Goal: Transaction & Acquisition: Download file/media

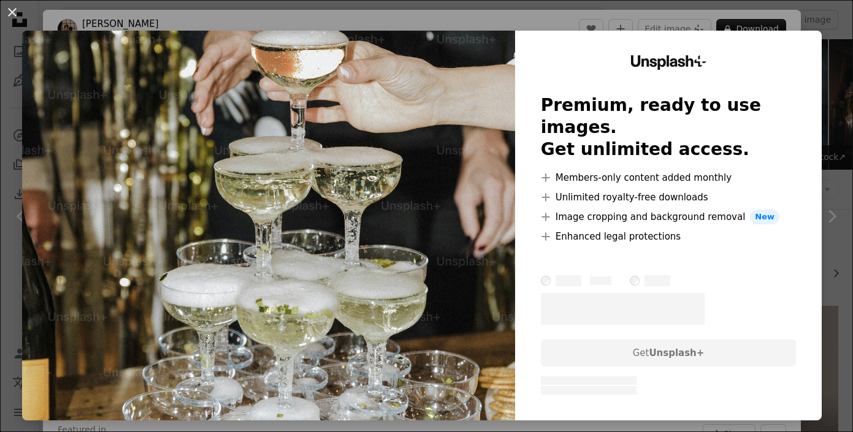
scroll to position [897, 0]
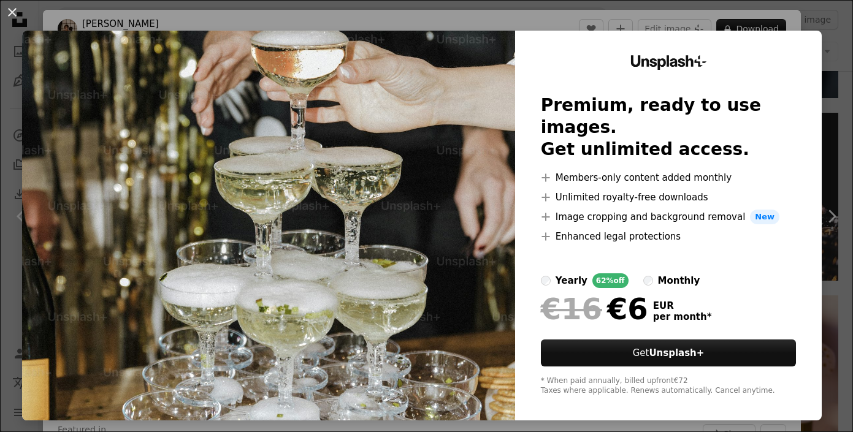
click at [803, 17] on div "An X shape Unsplash+ Premium, ready to use images. Get unlimited access. A plus…" at bounding box center [426, 216] width 853 height 432
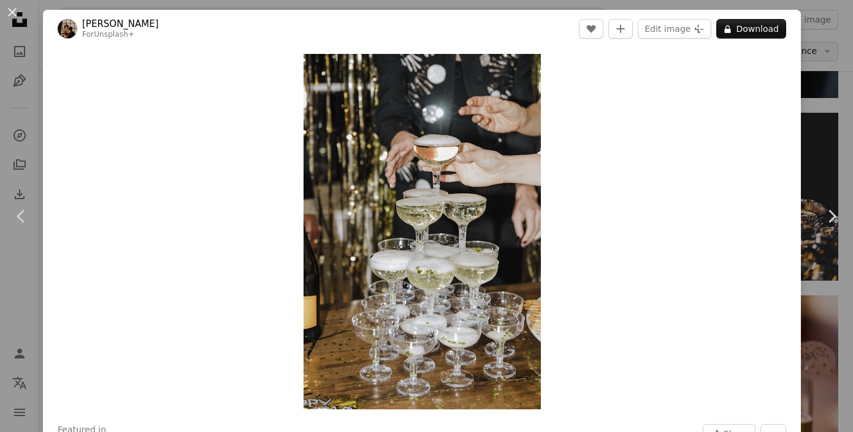
click at [836, 53] on div "An X shape Chevron left Chevron right [PERSON_NAME] For Unsplash+ A heart A plu…" at bounding box center [426, 216] width 853 height 432
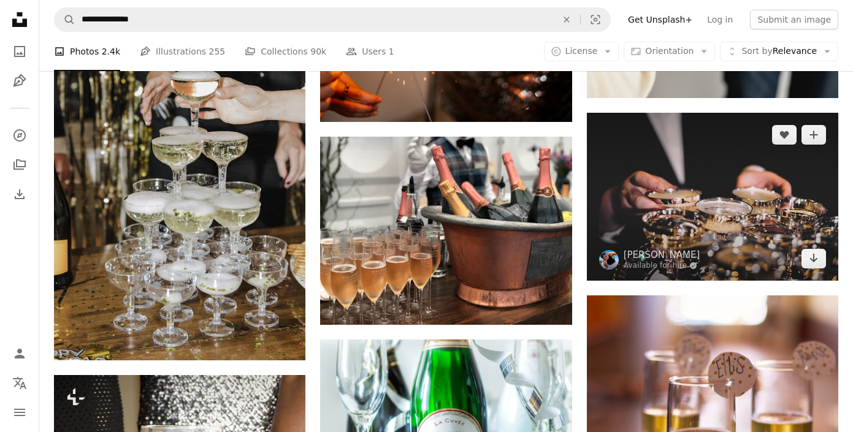
click at [649, 190] on img at bounding box center [712, 196] width 251 height 167
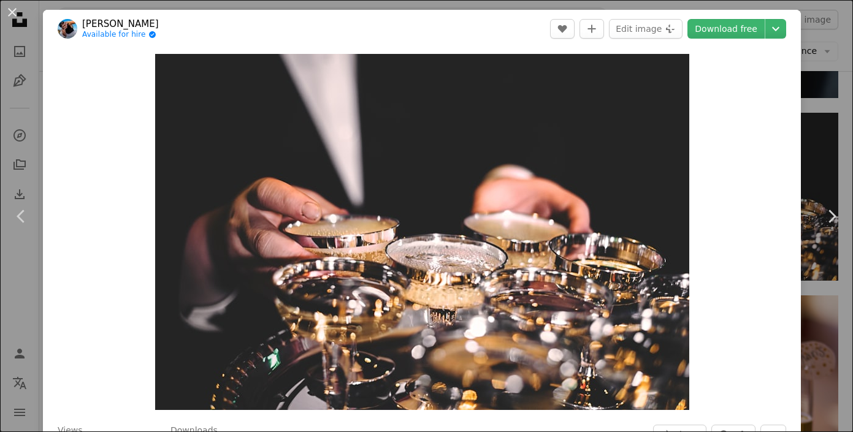
click at [826, 64] on div "An X shape Chevron left Chevron right [PERSON_NAME] Available for hire A checkm…" at bounding box center [426, 216] width 853 height 432
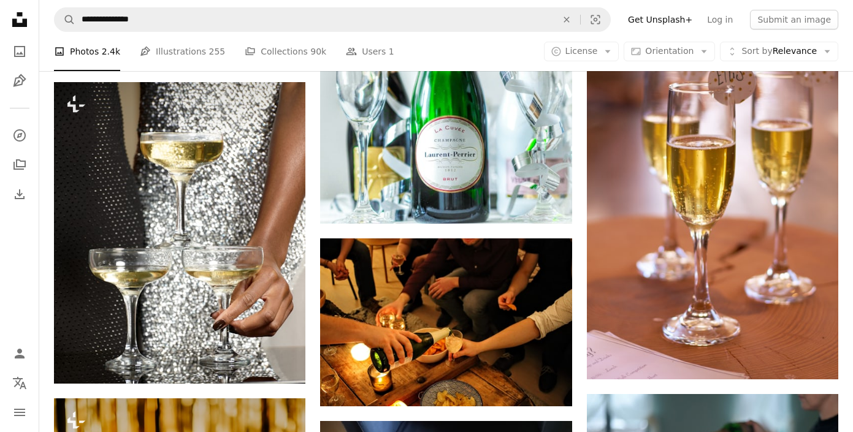
scroll to position [913, 0]
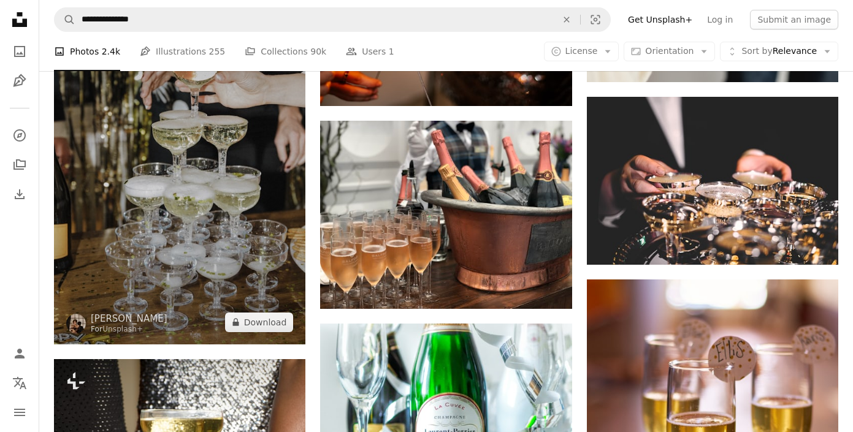
click at [252, 215] on img at bounding box center [179, 155] width 251 height 377
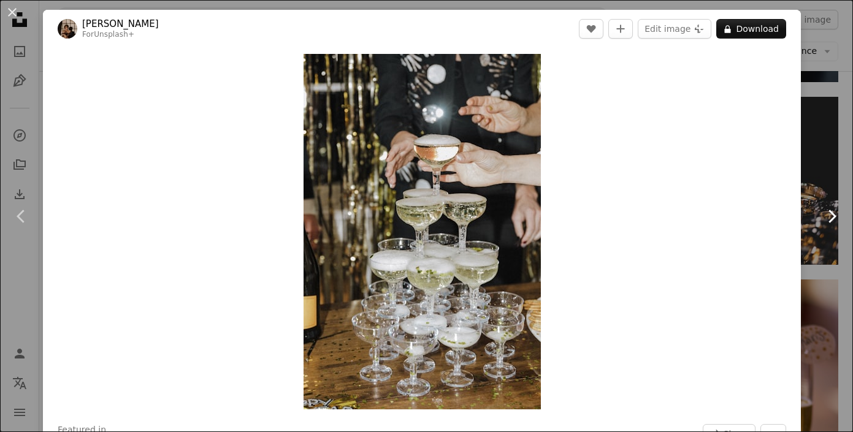
click at [820, 179] on link "Chevron right" at bounding box center [831, 217] width 43 height 118
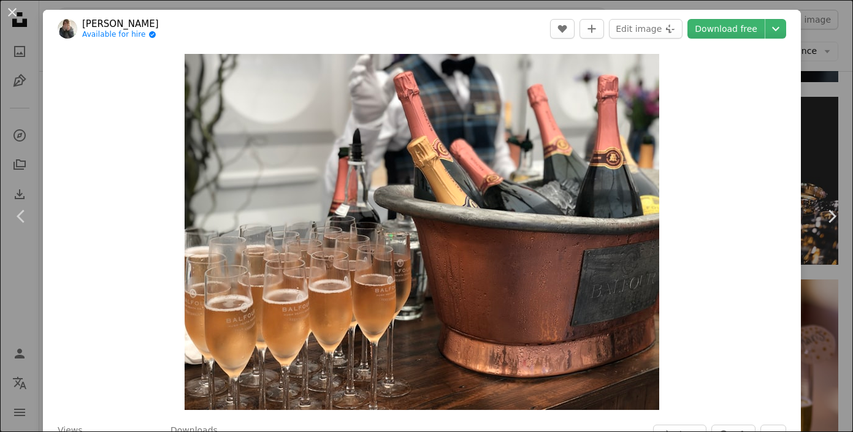
click at [817, 75] on div "An X shape Chevron left Chevron right [PERSON_NAME] Available for hire A checkm…" at bounding box center [426, 216] width 853 height 432
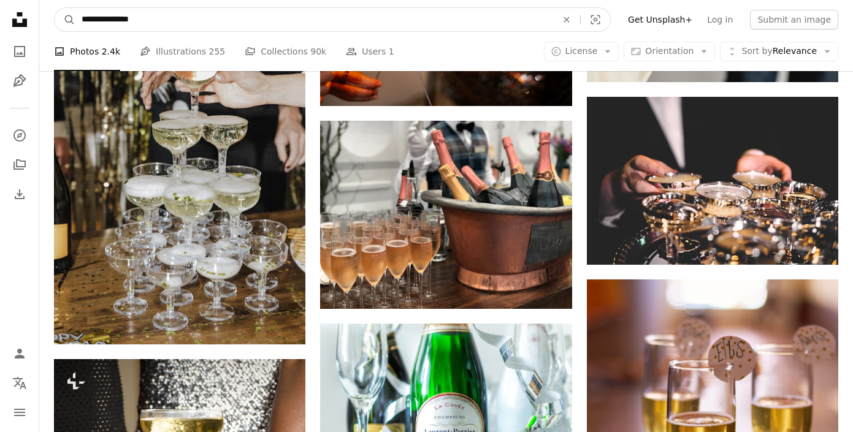
drag, startPoint x: 145, startPoint y: 22, endPoint x: 53, endPoint y: 22, distance: 92.0
click at [53, 22] on nav "**********" at bounding box center [446, 19] width 814 height 39
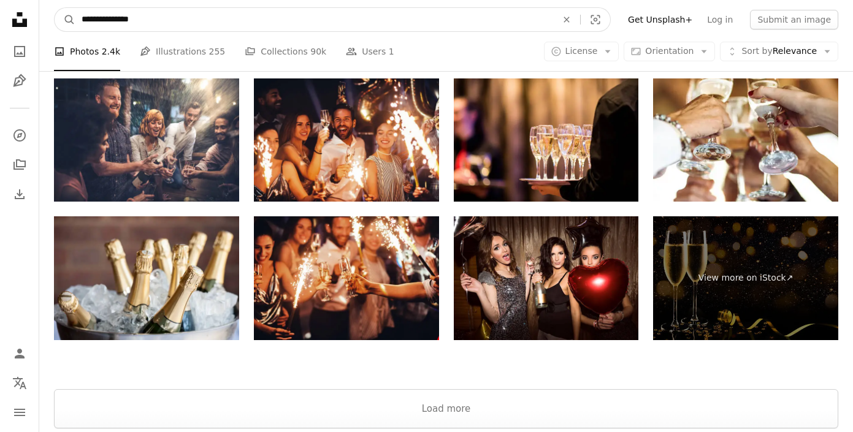
scroll to position [2506, 0]
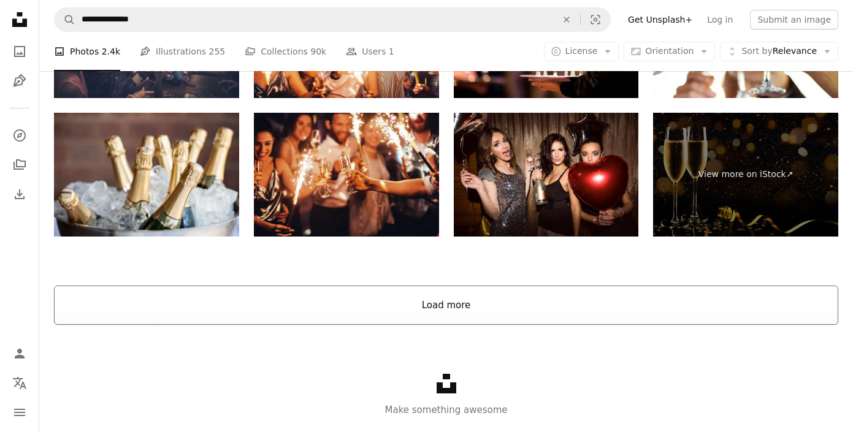
click at [382, 299] on button "Load more" at bounding box center [446, 305] width 784 height 39
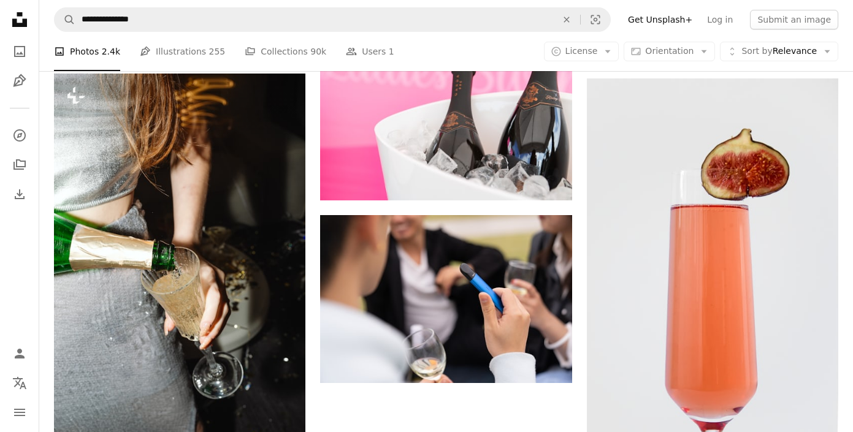
scroll to position [3748, 0]
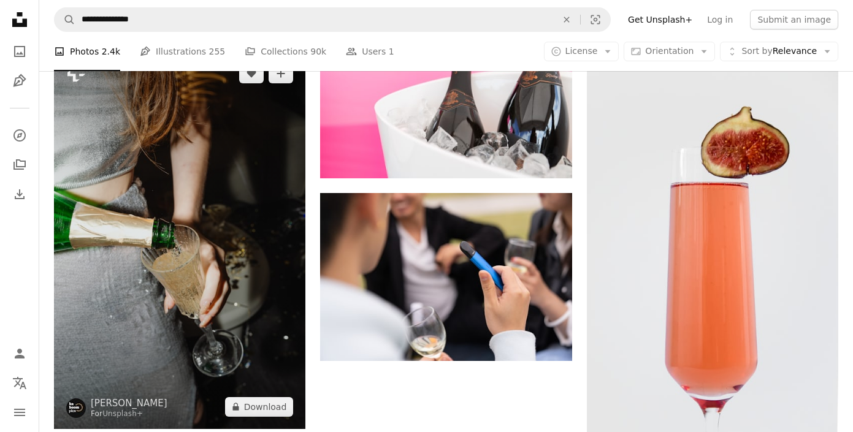
click at [257, 172] on img at bounding box center [179, 239] width 251 height 377
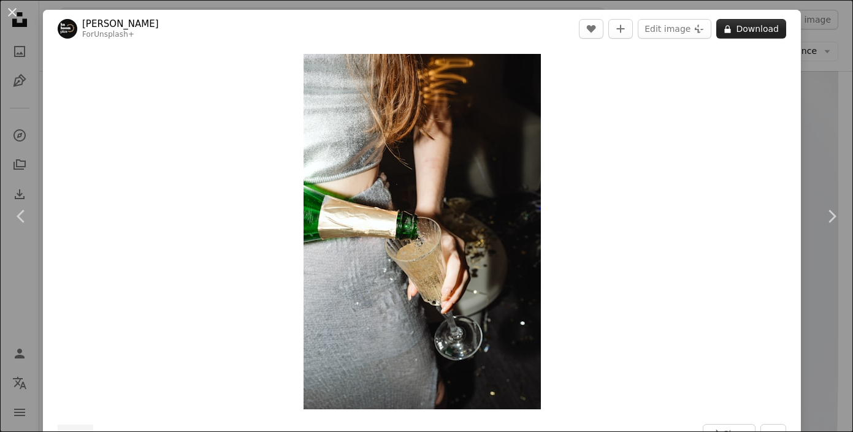
click at [749, 28] on button "A lock Download" at bounding box center [751, 29] width 70 height 20
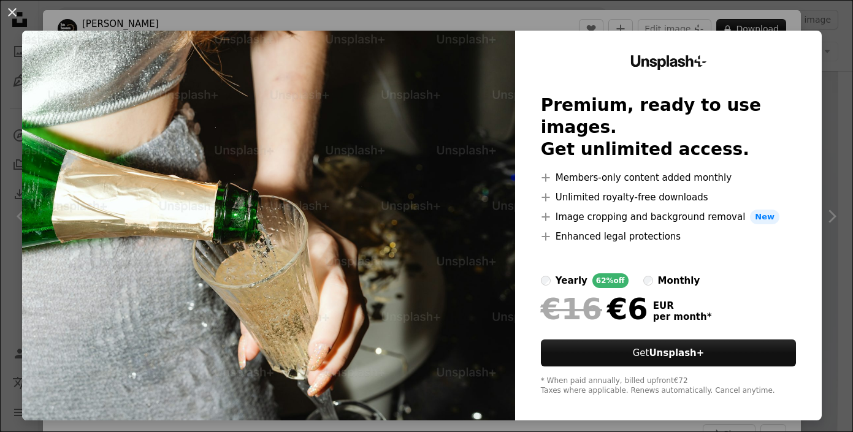
click at [676, 11] on div "An X shape Unsplash+ Premium, ready to use images. Get unlimited access. A plus…" at bounding box center [426, 216] width 853 height 432
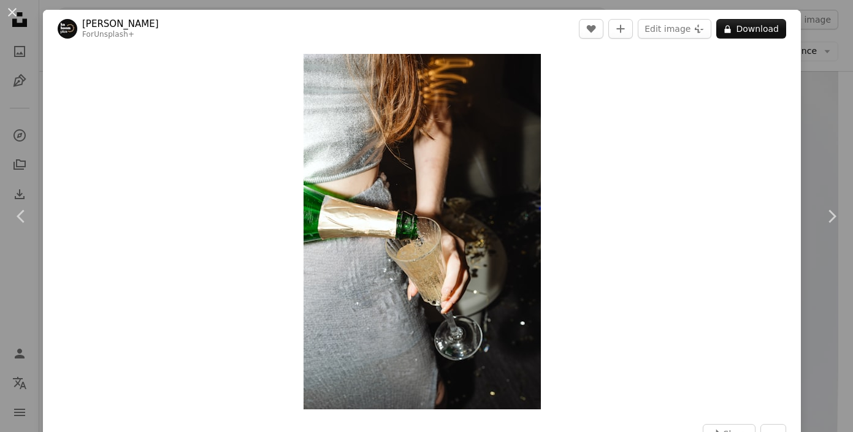
click at [817, 38] on div "An X shape Chevron left Chevron right [PERSON_NAME] For Unsplash+ A heart A plu…" at bounding box center [426, 216] width 853 height 432
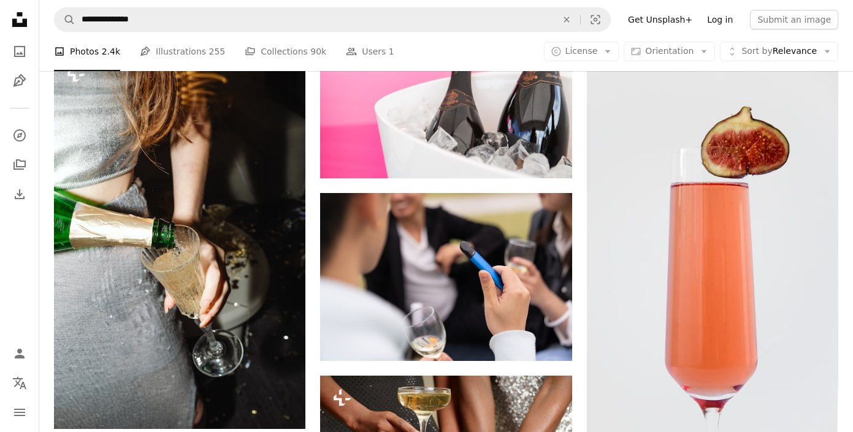
click at [717, 14] on link "Log in" at bounding box center [720, 20] width 40 height 20
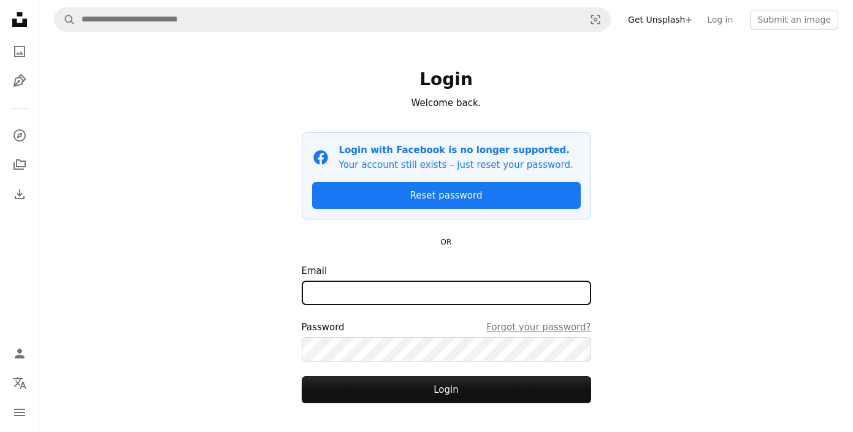
click at [372, 291] on input "Email" at bounding box center [446, 293] width 289 height 25
type input "**********"
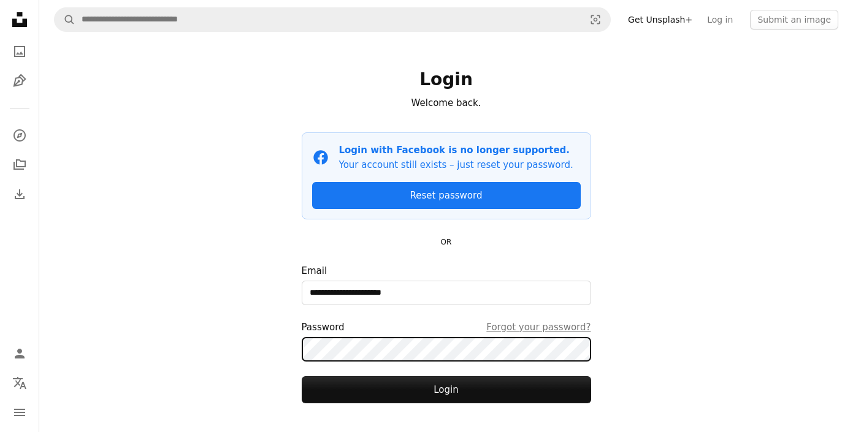
click at [302, 376] on button "Login" at bounding box center [446, 389] width 289 height 27
